Goal: Information Seeking & Learning: Check status

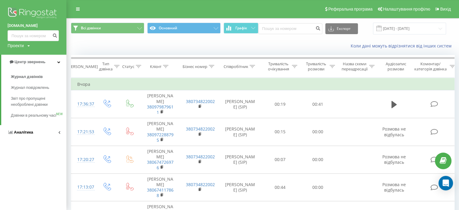
click at [40, 139] on link "Аналiтика" at bounding box center [33, 132] width 66 height 14
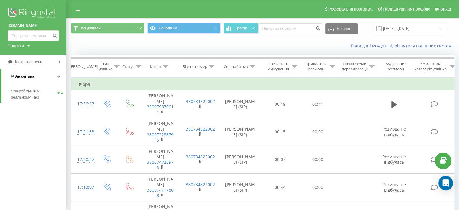
click at [59, 77] on icon at bounding box center [58, 76] width 3 height 3
click at [59, 60] on link "Центр звернень" at bounding box center [33, 62] width 66 height 14
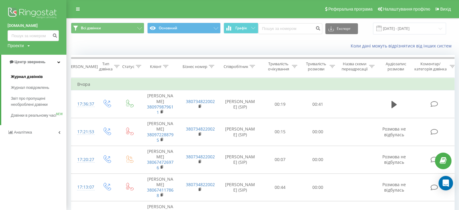
click at [43, 77] on link "Журнал дзвінків" at bounding box center [39, 76] width 56 height 11
click at [32, 77] on span "Журнал дзвінків" at bounding box center [27, 77] width 32 height 6
click at [409, 28] on input "20.07.2025 - 20.08.2025" at bounding box center [409, 29] width 73 height 12
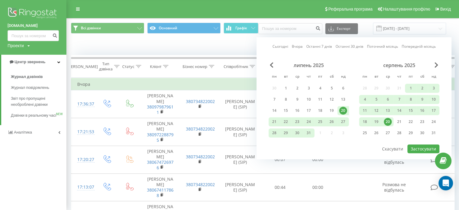
click at [386, 121] on div "20" at bounding box center [388, 122] width 8 height 8
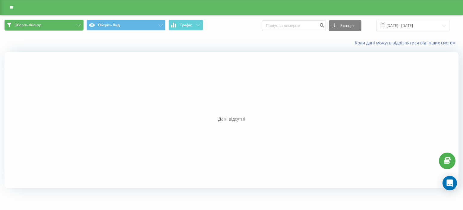
click at [66, 24] on button "Оберіть Фільтр" at bounding box center [44, 25] width 79 height 11
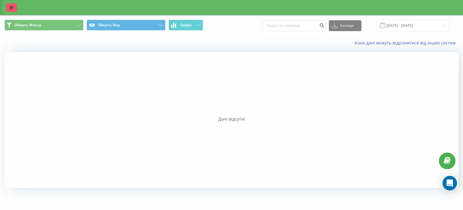
click at [8, 9] on link at bounding box center [11, 7] width 11 height 8
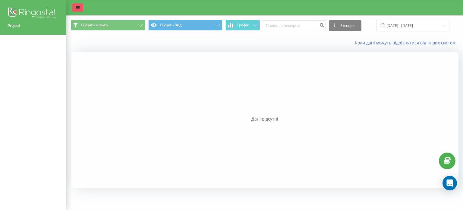
click at [77, 8] on icon at bounding box center [78, 7] width 4 height 4
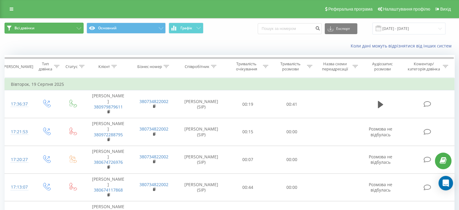
click at [77, 27] on button "Всі дзвінки" at bounding box center [44, 28] width 79 height 11
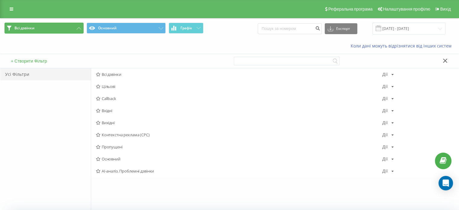
click at [74, 29] on button "Всі дзвінки" at bounding box center [44, 28] width 79 height 11
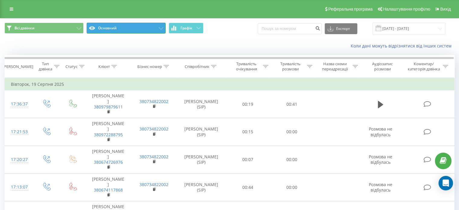
click at [161, 26] on button "Основний" at bounding box center [126, 28] width 79 height 11
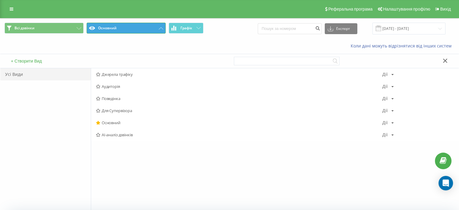
click at [161, 26] on button "Основний" at bounding box center [126, 28] width 79 height 11
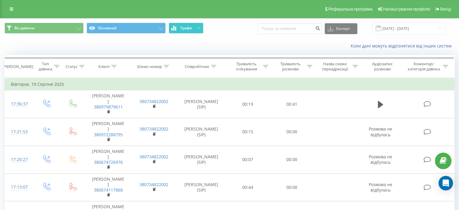
click at [200, 26] on button "Графік" at bounding box center [186, 28] width 35 height 11
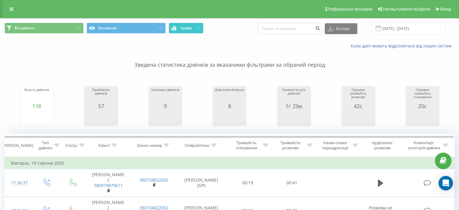
click at [198, 27] on icon at bounding box center [198, 28] width 4 height 2
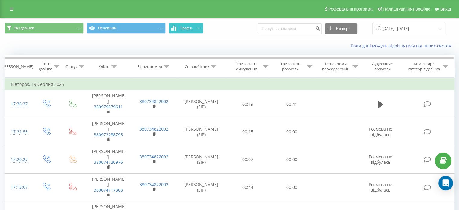
click at [195, 31] on button "Графік" at bounding box center [186, 28] width 35 height 11
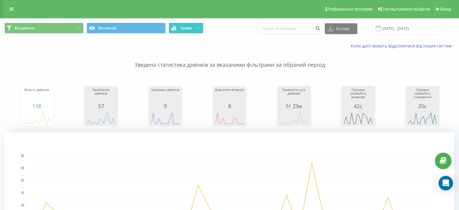
click at [195, 26] on button "Графік" at bounding box center [186, 28] width 35 height 11
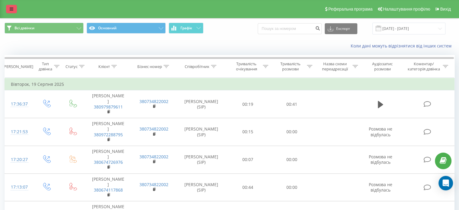
click at [11, 8] on icon at bounding box center [12, 9] width 4 height 4
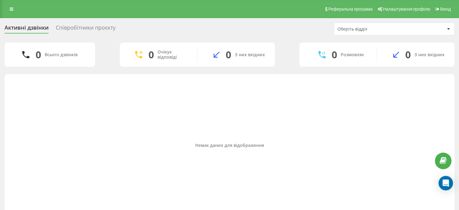
click at [84, 24] on div "Співробітники проєкту" at bounding box center [86, 28] width 60 height 9
click at [81, 30] on div "Співробітники проєкту" at bounding box center [86, 28] width 60 height 9
click at [378, 31] on div "Оберіть відділ" at bounding box center [373, 29] width 72 height 5
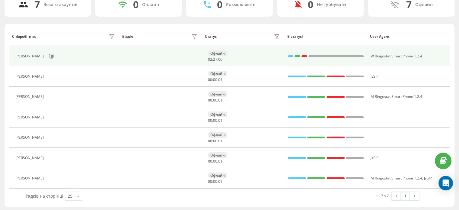
scroll to position [50, 0]
click at [52, 55] on icon at bounding box center [52, 55] width 2 height 3
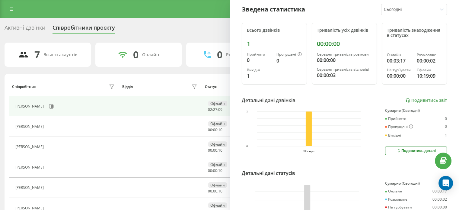
scroll to position [30, 0]
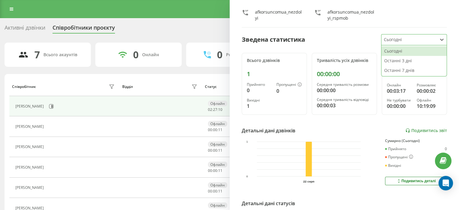
click at [407, 41] on div at bounding box center [409, 39] width 51 height 7
click at [390, 68] on div "Останні 7 днів" at bounding box center [413, 70] width 65 height 10
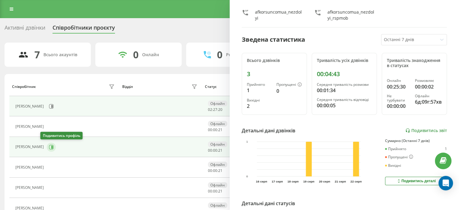
click at [49, 144] on icon at bounding box center [51, 146] width 5 height 5
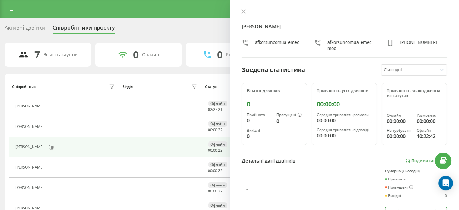
click at [425, 68] on div at bounding box center [409, 69] width 51 height 7
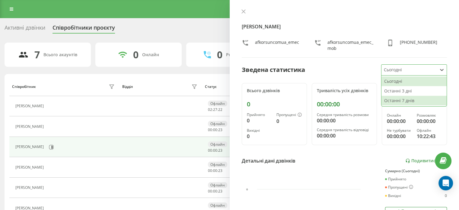
click at [400, 100] on div "Останні 7 днів" at bounding box center [413, 101] width 65 height 10
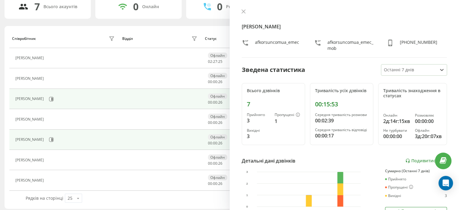
scroll to position [50, 0]
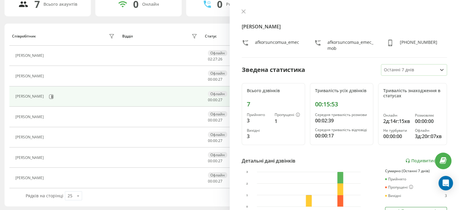
click at [417, 72] on div at bounding box center [409, 69] width 51 height 7
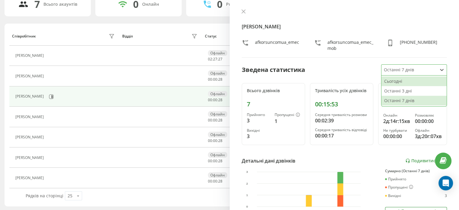
click at [407, 70] on div at bounding box center [409, 69] width 51 height 7
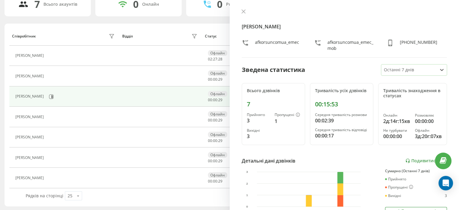
click at [401, 70] on div at bounding box center [409, 69] width 51 height 7
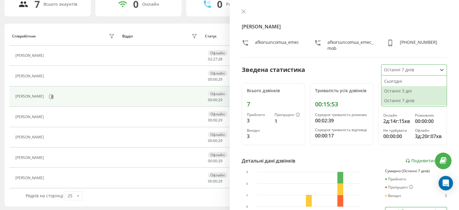
click at [393, 92] on div "Останні 3 дні" at bounding box center [413, 91] width 65 height 10
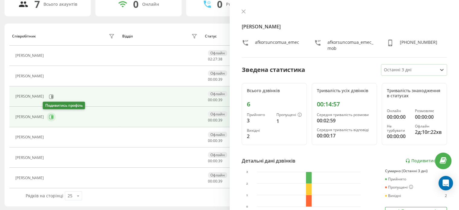
click at [49, 116] on icon at bounding box center [51, 116] width 5 height 5
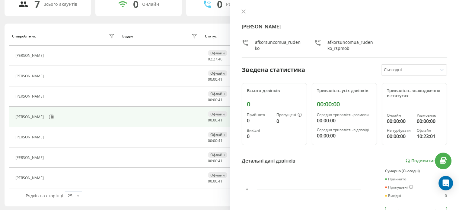
click at [404, 68] on div at bounding box center [409, 69] width 51 height 7
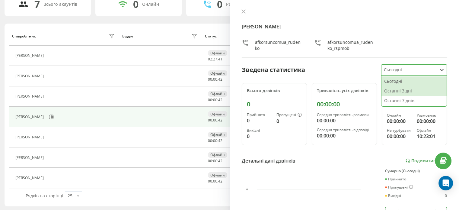
click at [394, 92] on div "Останні 3 дні" at bounding box center [413, 91] width 65 height 10
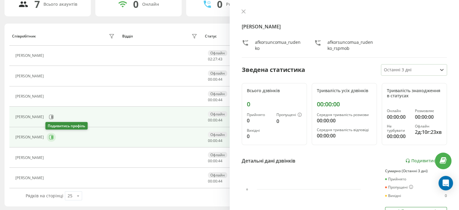
click at [49, 137] on icon at bounding box center [51, 137] width 5 height 5
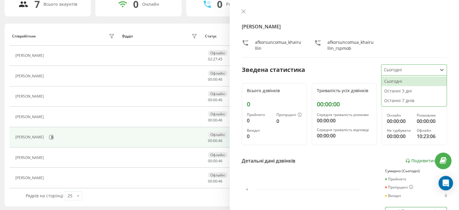
click at [398, 72] on div at bounding box center [409, 69] width 51 height 7
click at [397, 101] on div "Останні 7 днів" at bounding box center [413, 101] width 65 height 10
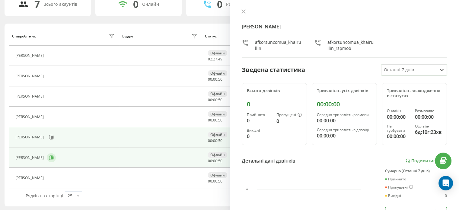
click at [56, 158] on button at bounding box center [51, 157] width 9 height 9
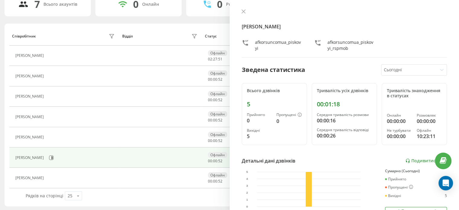
click at [415, 69] on div at bounding box center [409, 69] width 51 height 7
click at [357, 71] on div "Зведена статистика Сьогодні" at bounding box center [344, 69] width 205 height 11
click at [412, 68] on div at bounding box center [409, 69] width 51 height 7
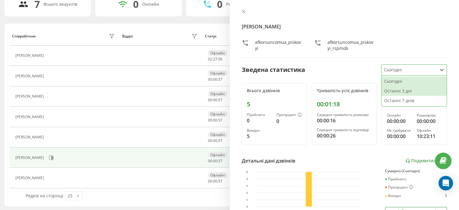
click at [401, 91] on div "Останні 3 дні" at bounding box center [413, 91] width 65 height 10
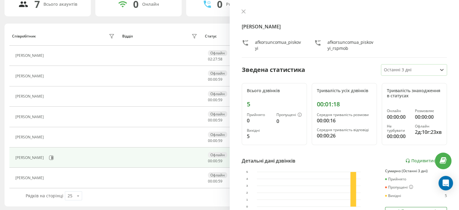
click at [412, 66] on div at bounding box center [409, 69] width 51 height 7
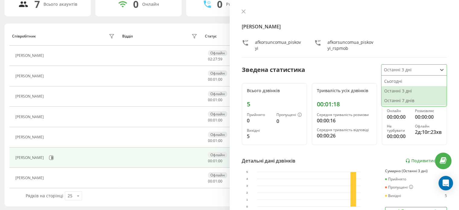
click at [395, 100] on div "Останні 7 днів" at bounding box center [413, 101] width 65 height 10
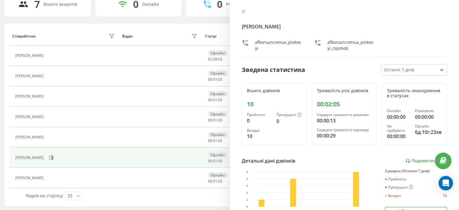
click at [398, 69] on div at bounding box center [409, 69] width 51 height 7
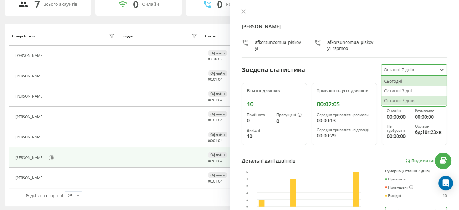
click at [391, 83] on div "Сьогодні" at bounding box center [413, 81] width 65 height 10
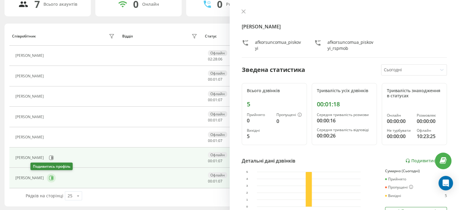
click at [51, 178] on icon at bounding box center [52, 177] width 2 height 3
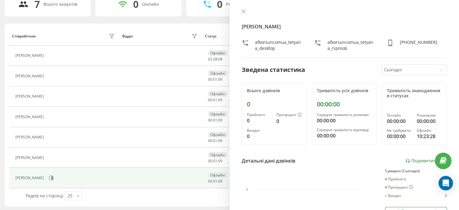
click at [408, 70] on div at bounding box center [409, 69] width 51 height 7
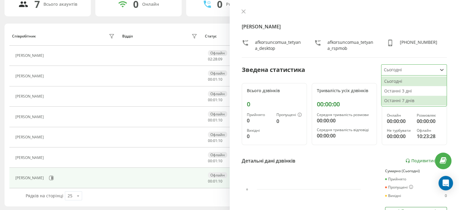
click at [392, 100] on div "Останні 7 днів" at bounding box center [413, 101] width 65 height 10
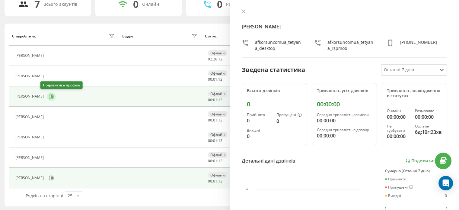
click at [51, 97] on icon at bounding box center [52, 96] width 2 height 3
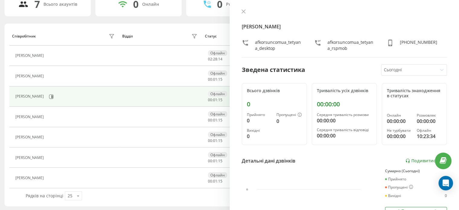
click at [422, 66] on div at bounding box center [409, 69] width 51 height 7
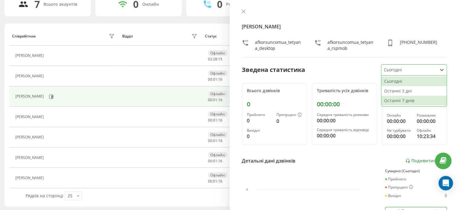
click at [399, 102] on div "Останні 7 днів" at bounding box center [413, 101] width 65 height 10
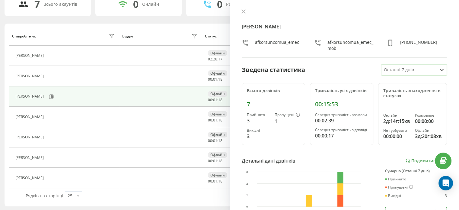
click at [401, 71] on div at bounding box center [409, 69] width 51 height 7
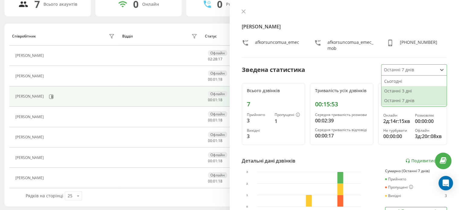
click at [386, 91] on div "Останні 3 дні" at bounding box center [413, 91] width 65 height 10
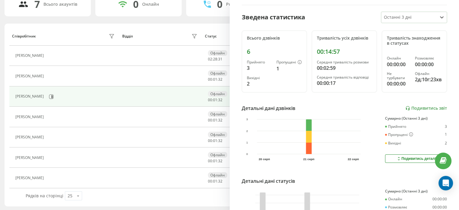
scroll to position [52, 0]
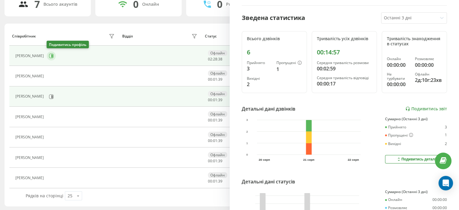
click at [52, 55] on icon at bounding box center [52, 55] width 2 height 3
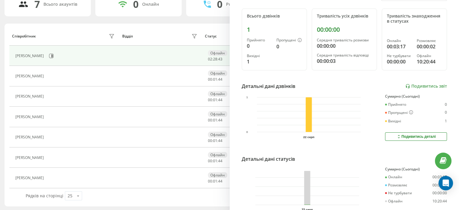
scroll to position [60, 0]
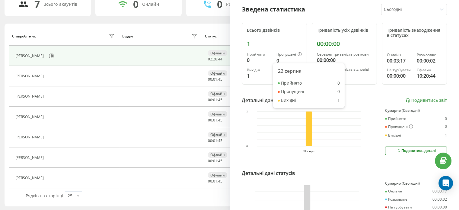
click at [405, 3] on div "[PERSON_NAME] afkorsuncomua_nezdolyi afkorsuncomua_nezdolyi_rspmob Зведена стат…" at bounding box center [345, 105] width 230 height 210
click at [401, 8] on div at bounding box center [409, 9] width 51 height 7
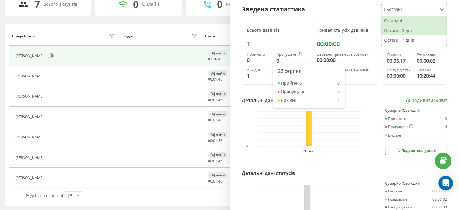
click at [392, 29] on div "Останні 3 дні" at bounding box center [413, 31] width 65 height 10
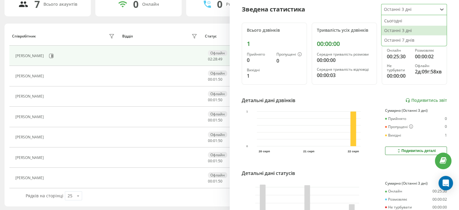
click at [405, 9] on div at bounding box center [409, 9] width 51 height 7
click at [404, 43] on div "Останні 7 днів" at bounding box center [413, 40] width 65 height 10
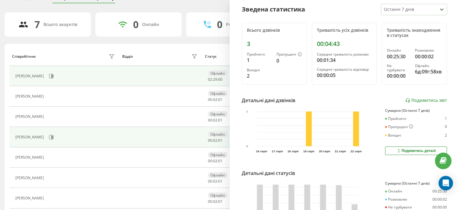
scroll to position [50, 0]
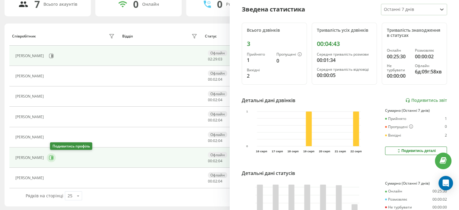
click at [54, 156] on icon at bounding box center [51, 157] width 5 height 5
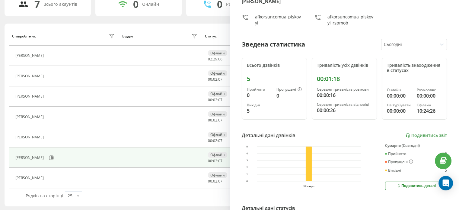
scroll to position [22, 0]
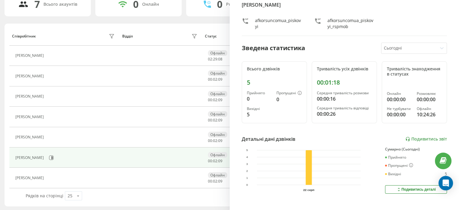
click at [408, 47] on div at bounding box center [409, 48] width 51 height 7
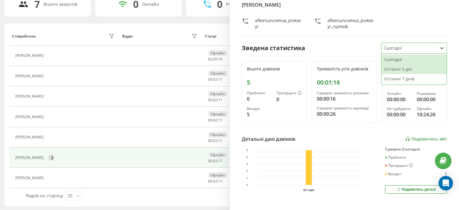
click at [398, 68] on div "Останні 3 дні" at bounding box center [413, 69] width 65 height 10
